Goal: Task Accomplishment & Management: Manage account settings

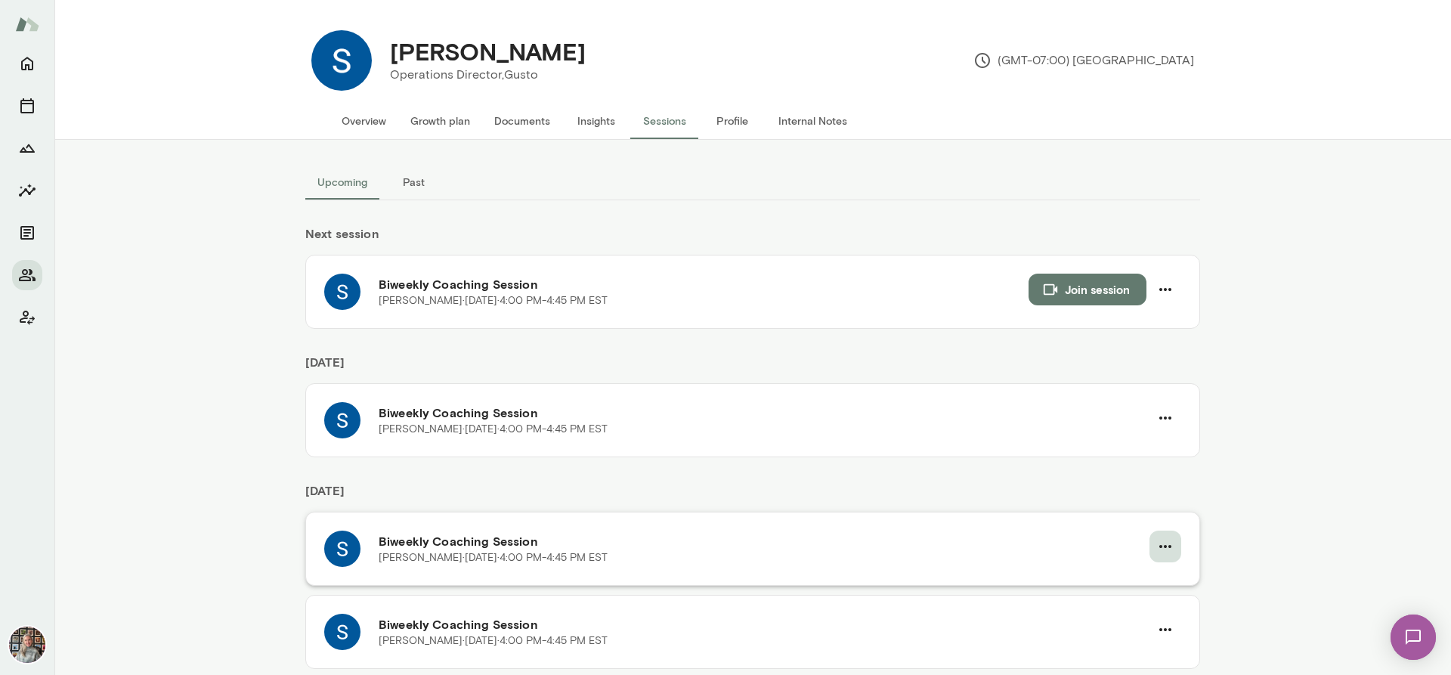
click at [1162, 544] on icon "button" at bounding box center [1165, 546] width 18 height 18
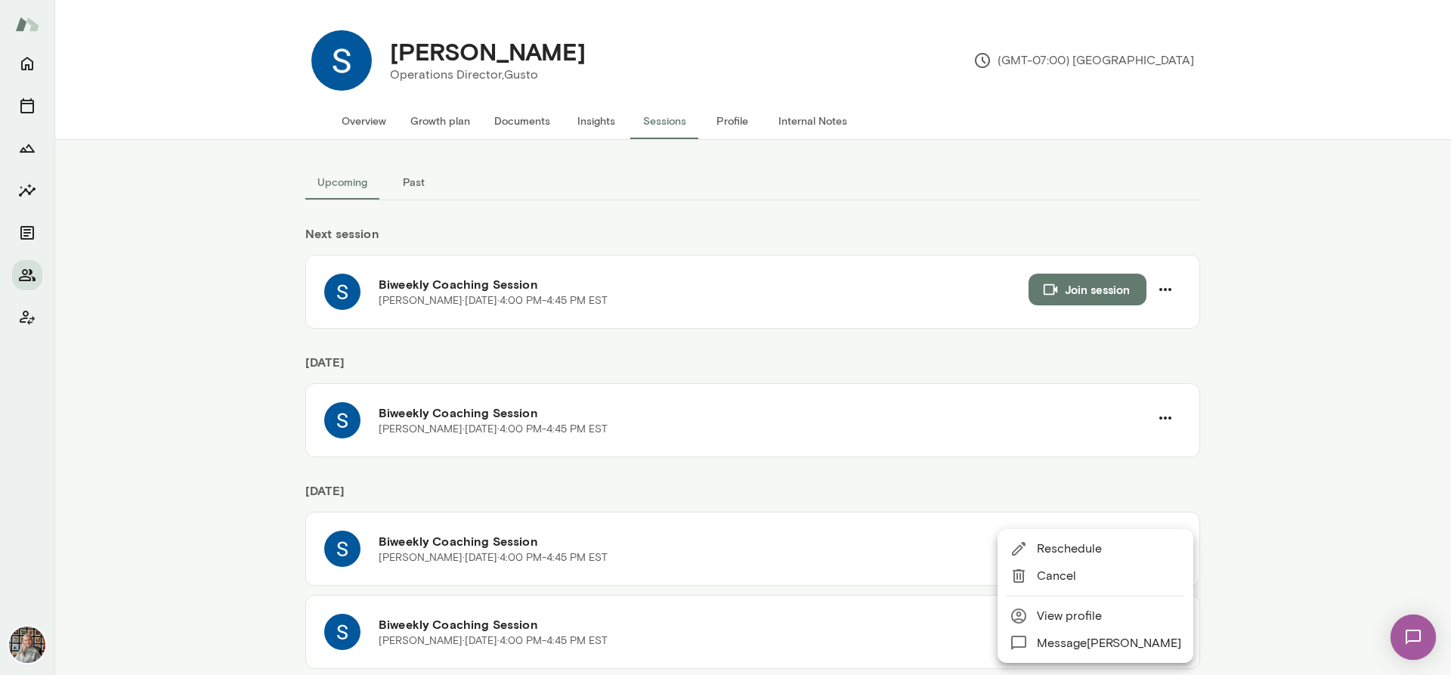
click at [1094, 548] on span "Reschedule" at bounding box center [1109, 549] width 144 height 18
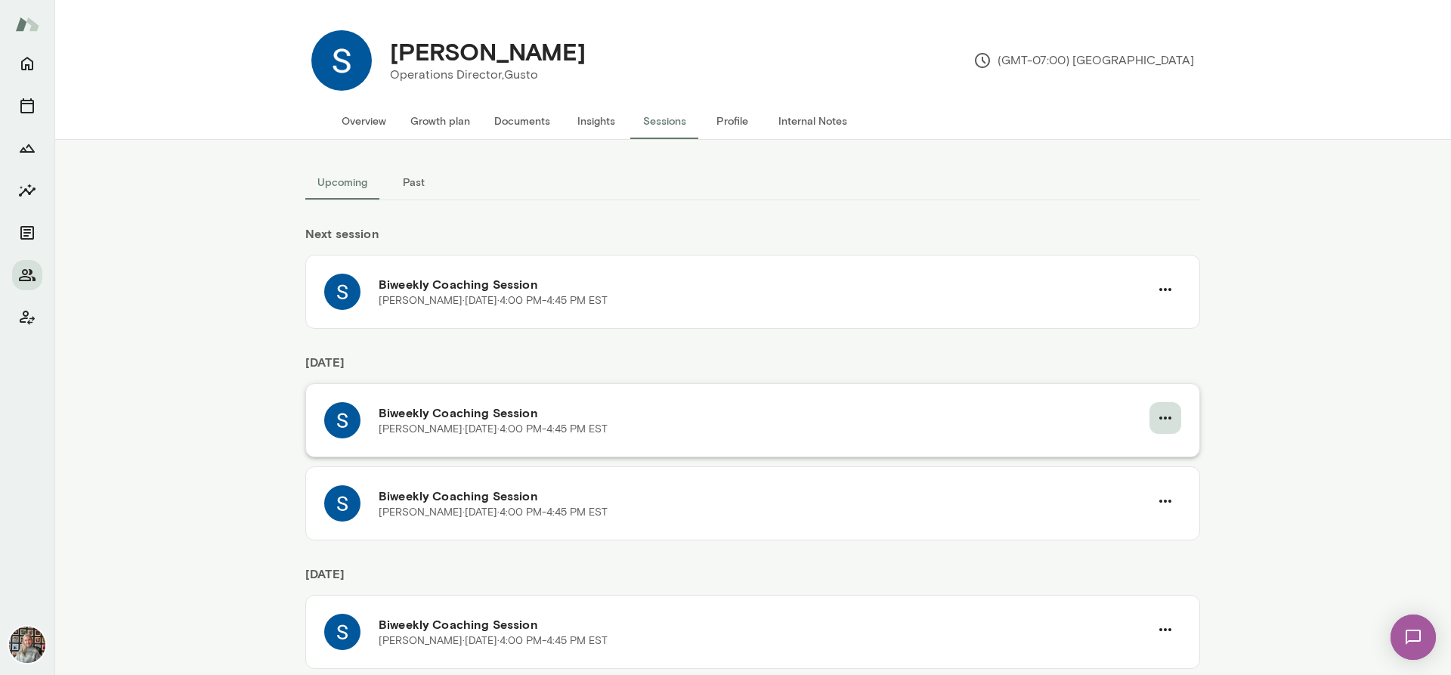
click at [1156, 420] on icon "button" at bounding box center [1165, 418] width 18 height 18
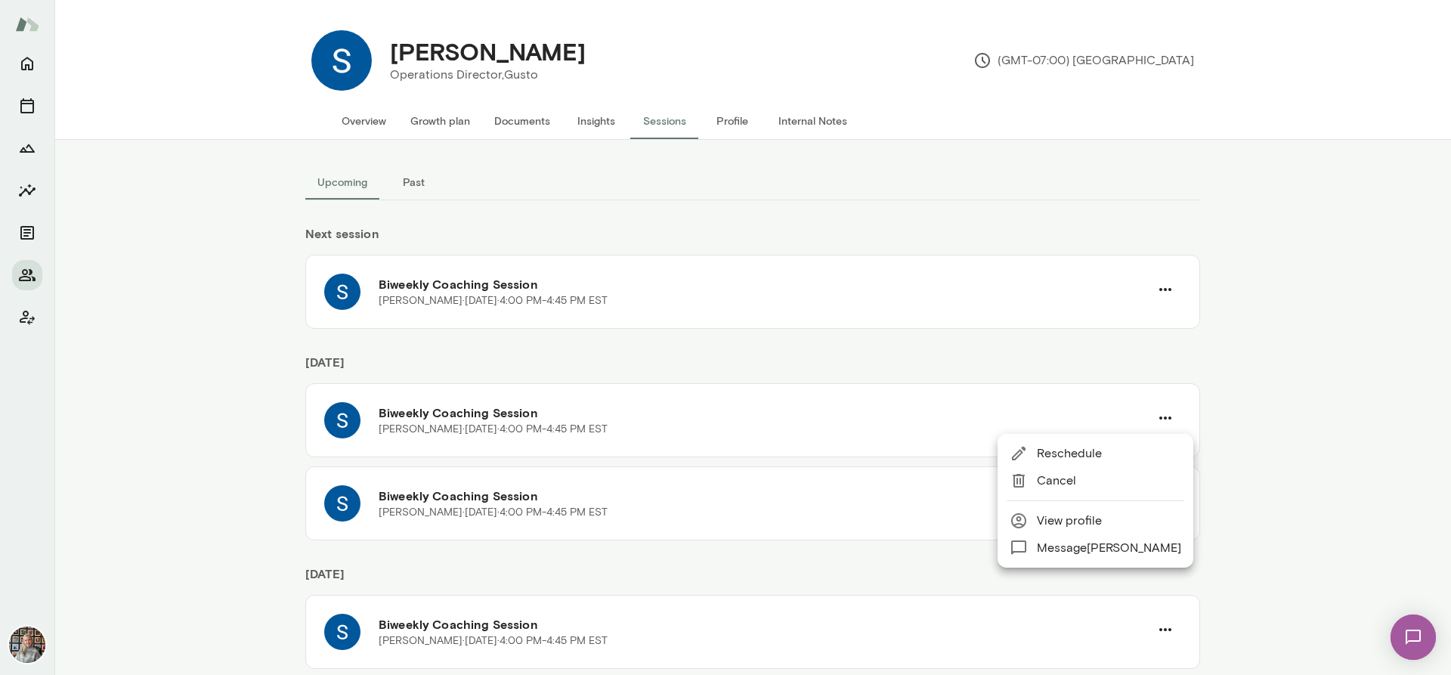
click at [1065, 458] on span "Reschedule" at bounding box center [1109, 453] width 144 height 18
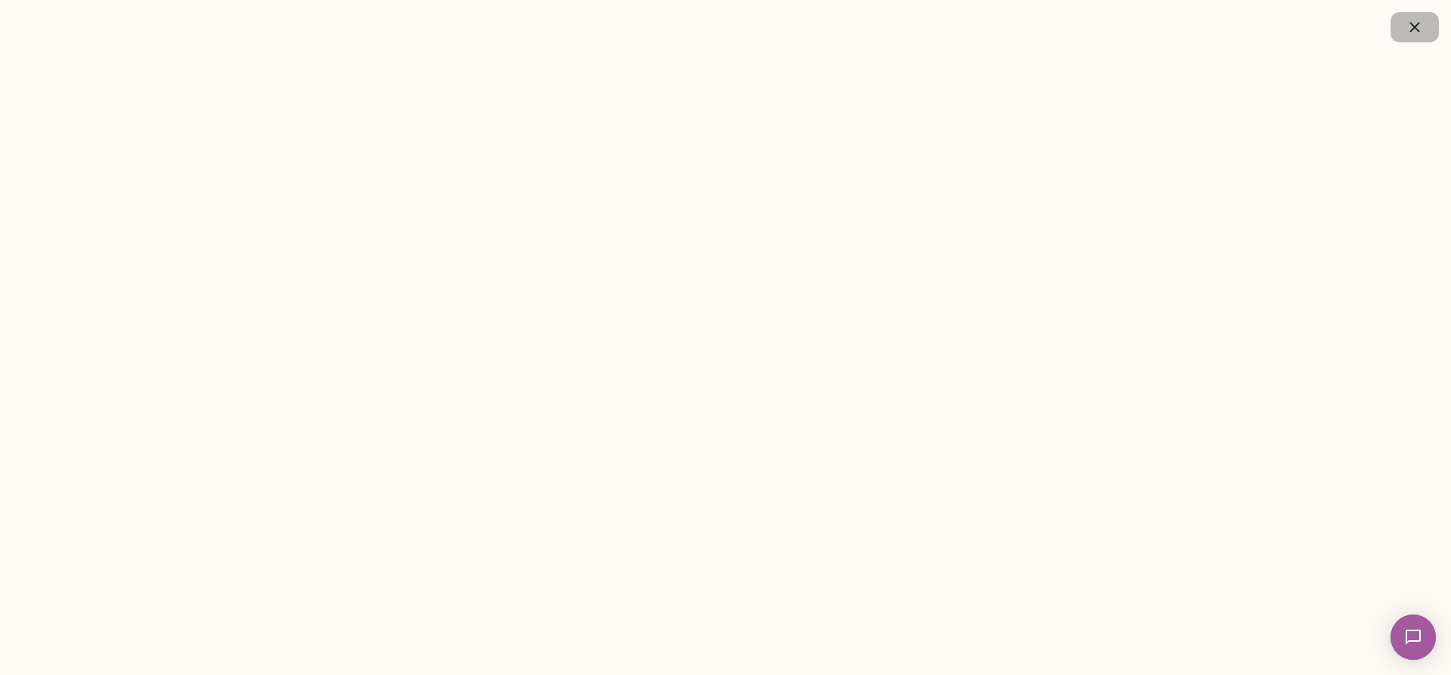
click at [1415, 20] on icon "button" at bounding box center [1415, 27] width 18 height 18
